Goal: Task Accomplishment & Management: Manage account settings

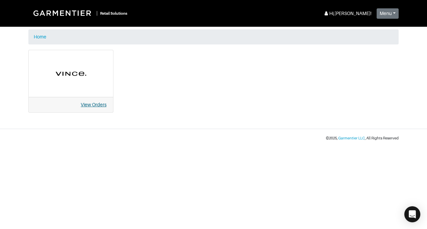
click at [95, 104] on link "View Orders" at bounding box center [94, 104] width 26 height 5
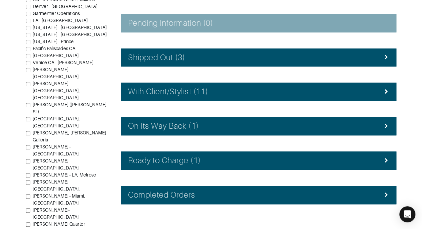
scroll to position [136, 0]
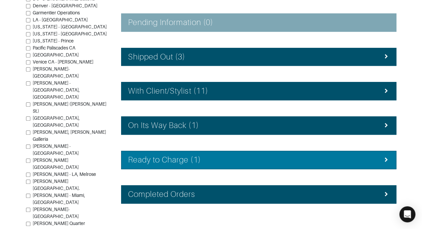
click at [378, 159] on div "Ready to Charge (1)" at bounding box center [258, 160] width 261 height 10
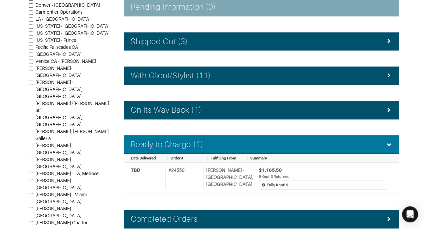
scroll to position [161, 0]
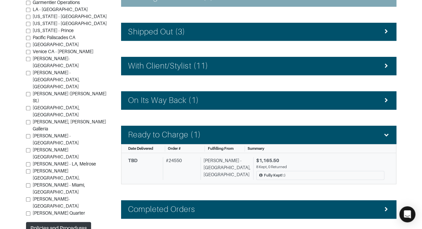
click at [275, 159] on div "$1,165.50" at bounding box center [320, 160] width 128 height 7
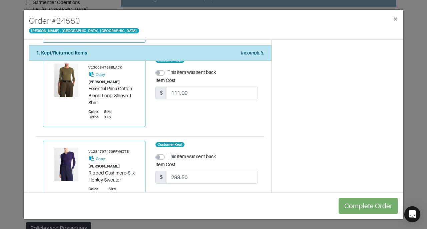
scroll to position [560, 0]
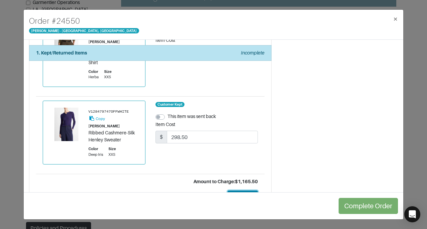
click at [232, 190] on button "Continue" at bounding box center [243, 196] width 30 height 13
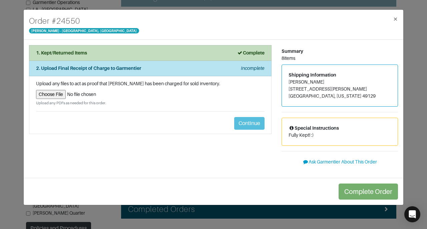
click at [60, 95] on input "file" at bounding box center [150, 94] width 229 height 9
type input "C:\fakepath\Garmentier Order 24550.pdf"
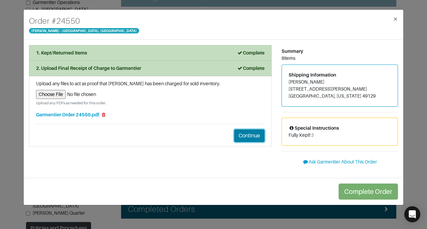
click at [249, 131] on button "Continue" at bounding box center [249, 135] width 30 height 13
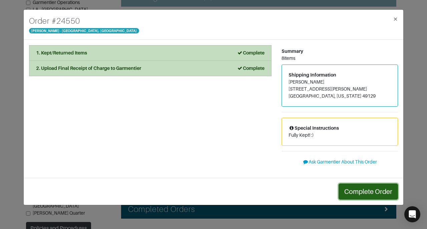
click at [367, 196] on button "Complete Order" at bounding box center [368, 191] width 59 height 16
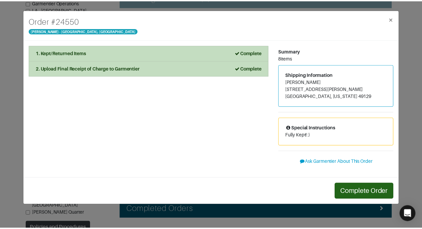
scroll to position [150, 0]
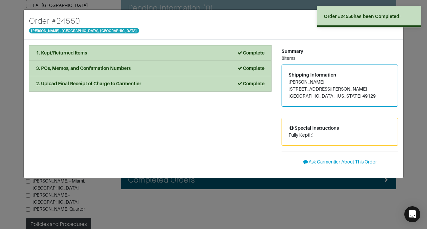
click at [290, 23] on div "Order # [GEOGRAPHIC_DATA][PERSON_NAME] ×" at bounding box center [214, 25] width 380 height 30
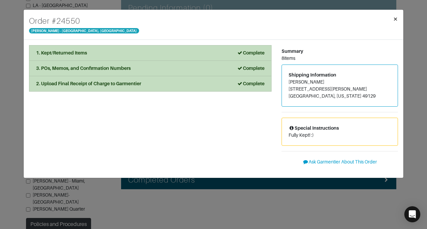
click at [397, 20] on span "×" at bounding box center [395, 18] width 5 height 9
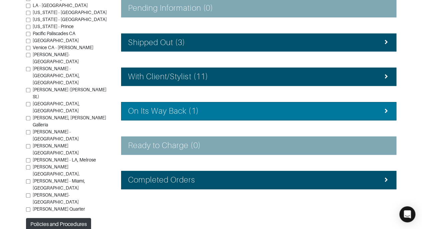
click at [321, 108] on div "On Its Way Back (1)" at bounding box center [258, 111] width 261 height 10
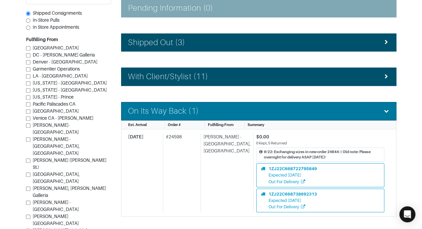
click at [321, 108] on div "On Its Way Back (1)" at bounding box center [258, 111] width 261 height 10
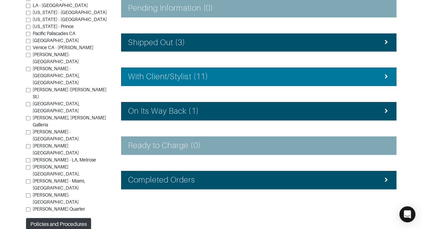
click at [318, 78] on div "With Client/Stylist (11)" at bounding box center [258, 77] width 261 height 10
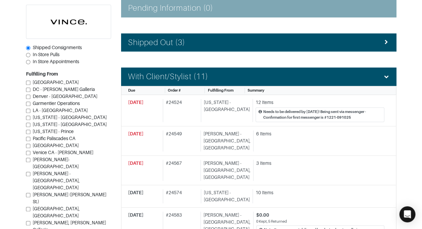
click at [397, 103] on div "Notifications for inbound orders will be sent via email. $4,392.75 Out on Consi…" at bounding box center [259, 214] width 286 height 629
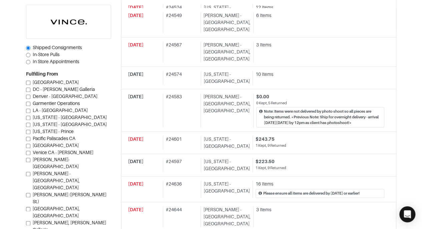
scroll to position [270, 0]
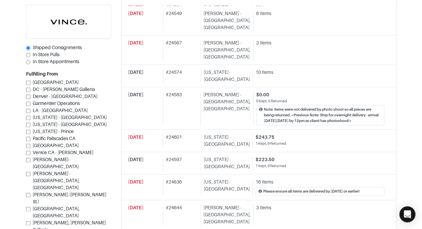
click at [409, 92] on section "| Retail Solutions Hi, [PERSON_NAME] ! Menu Home Logout Home Orders Shipped Con…" at bounding box center [211, 73] width 422 height 687
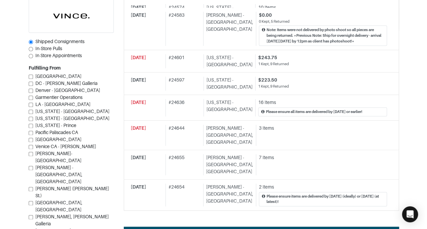
scroll to position [350, 0]
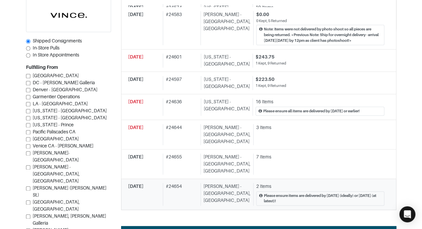
click at [342, 191] on div "Please ensure items are delivered by [DATE] (ideally) or [DATE] (at latest)!" at bounding box center [320, 198] width 128 height 15
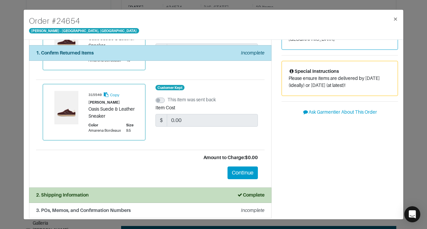
scroll to position [73, 0]
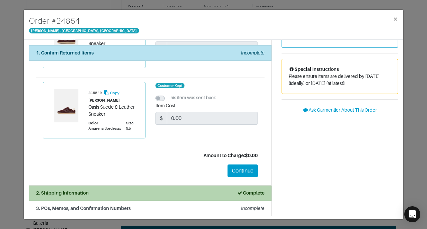
click at [215, 192] on div "2. Shipping Information Complete" at bounding box center [150, 192] width 229 height 7
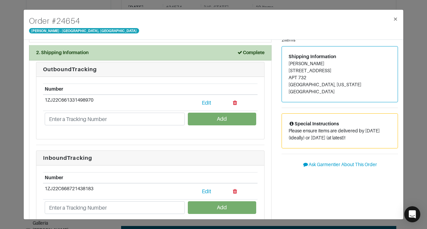
scroll to position [5, 0]
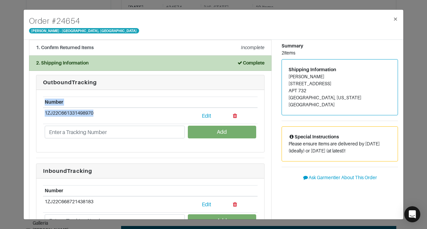
drag, startPoint x: 93, startPoint y: 113, endPoint x: 42, endPoint y: 109, distance: 50.9
click at [42, 109] on div "Number 1ZJ22C661331498970 Edit Add" at bounding box center [150, 121] width 228 height 62
click at [91, 119] on td "1ZJ22C661331498970" at bounding box center [115, 116] width 144 height 16
drag, startPoint x: 94, startPoint y: 111, endPoint x: 43, endPoint y: 111, distance: 50.8
click at [43, 111] on td "1ZJ22C661331498970" at bounding box center [115, 116] width 144 height 16
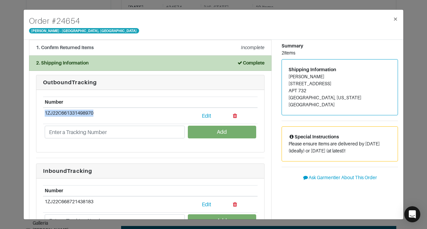
copy td "1ZJ22C661331498970"
